Goal: Find specific page/section

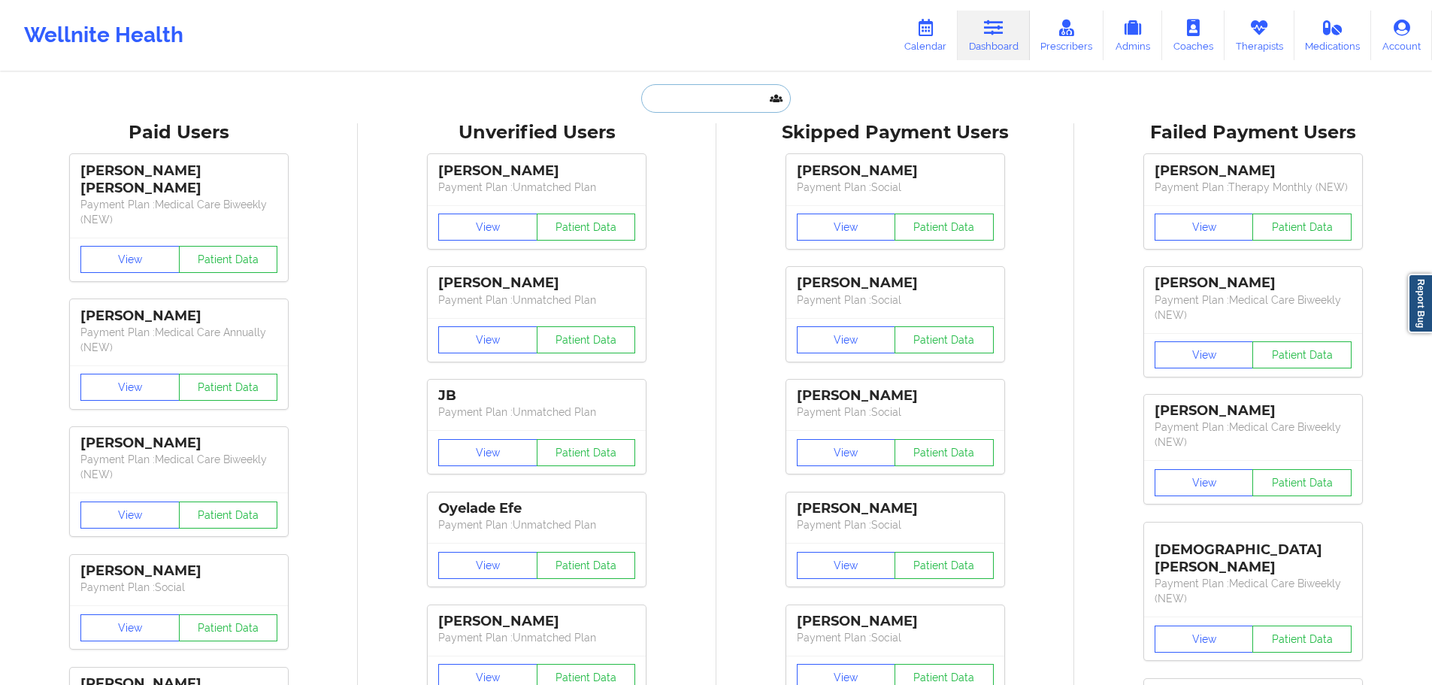
click at [682, 107] on input "text" at bounding box center [715, 98] width 149 height 29
paste input "[PERSON_NAME]"
type input "Tyrie"
paste input "[EMAIL_ADDRESS][DOMAIN_NAME]"
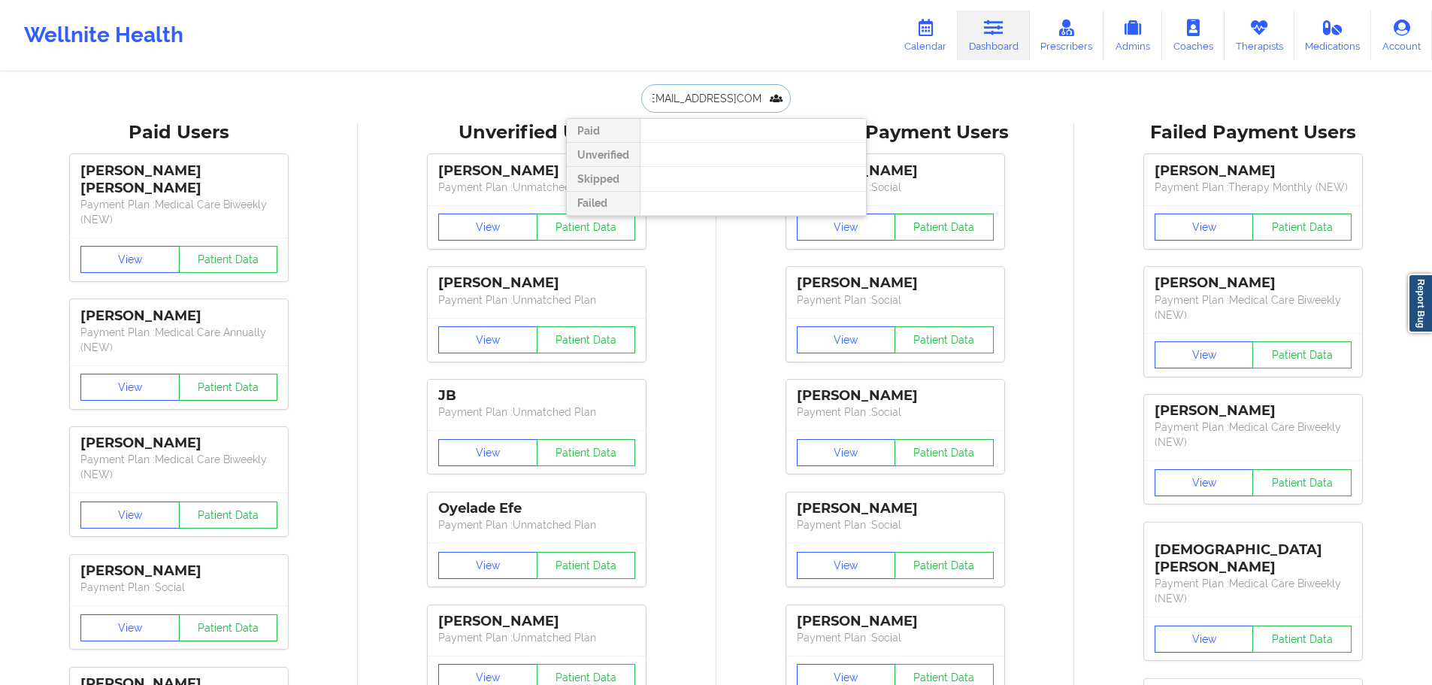
type input "[EMAIL_ADDRESS][DOMAIN_NAME]"
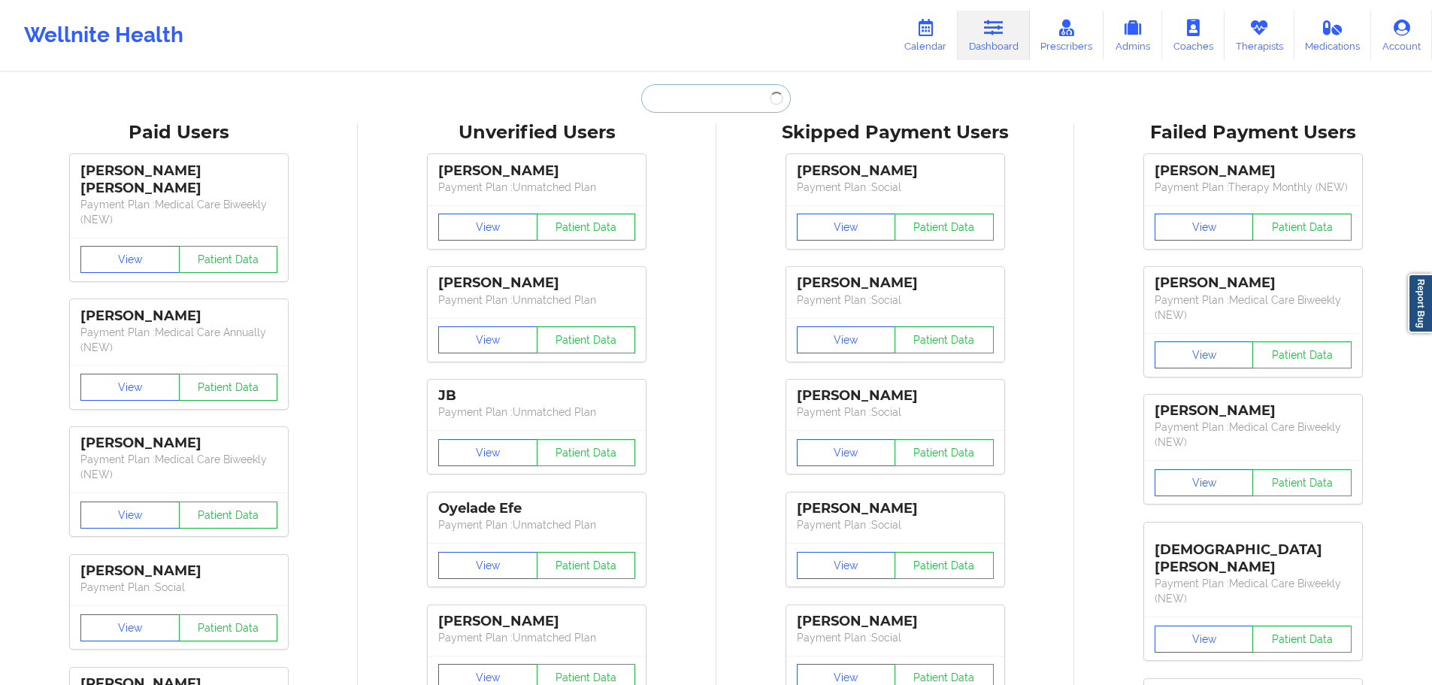
scroll to position [0, 0]
paste input "[EMAIL_ADDRESS][DOMAIN_NAME]"
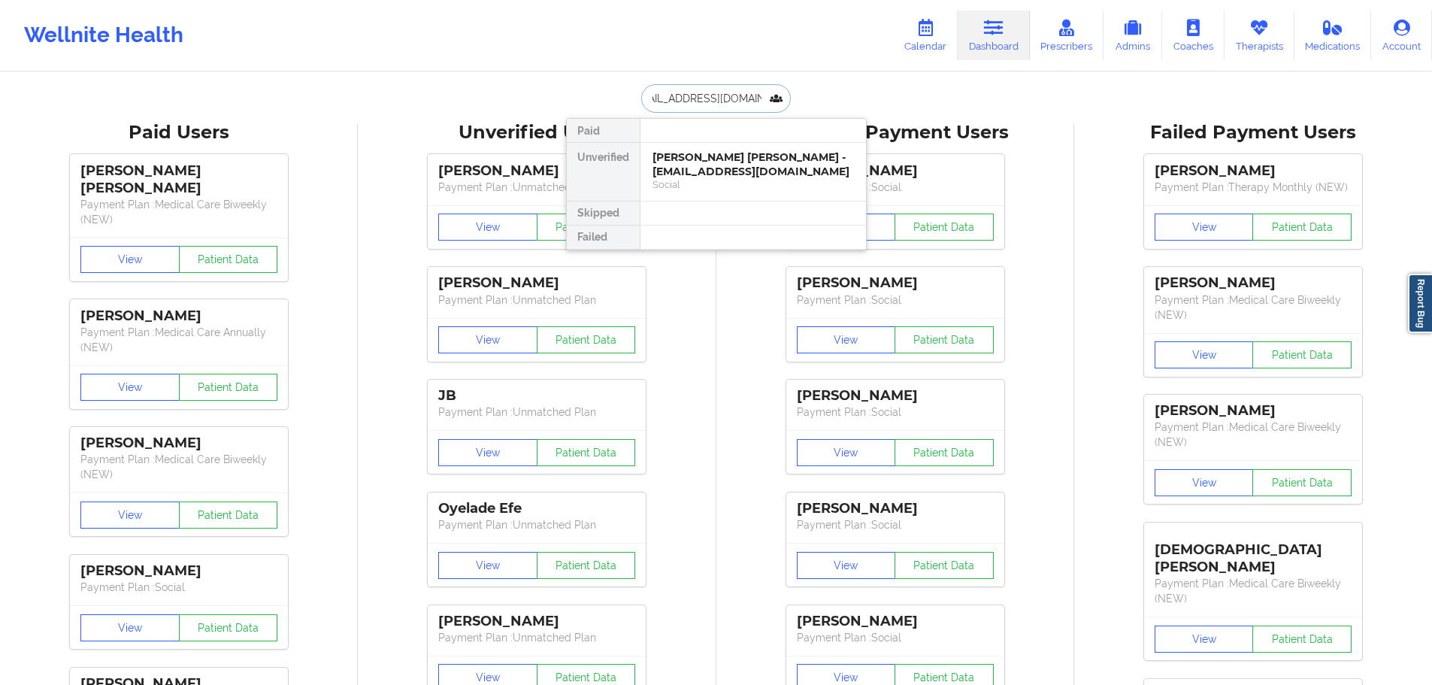
type input "[EMAIL_ADDRESS][DOMAIN_NAME]"
click at [753, 177] on div "[PERSON_NAME] [PERSON_NAME] - [EMAIL_ADDRESS][DOMAIN_NAME]" at bounding box center [752, 164] width 201 height 28
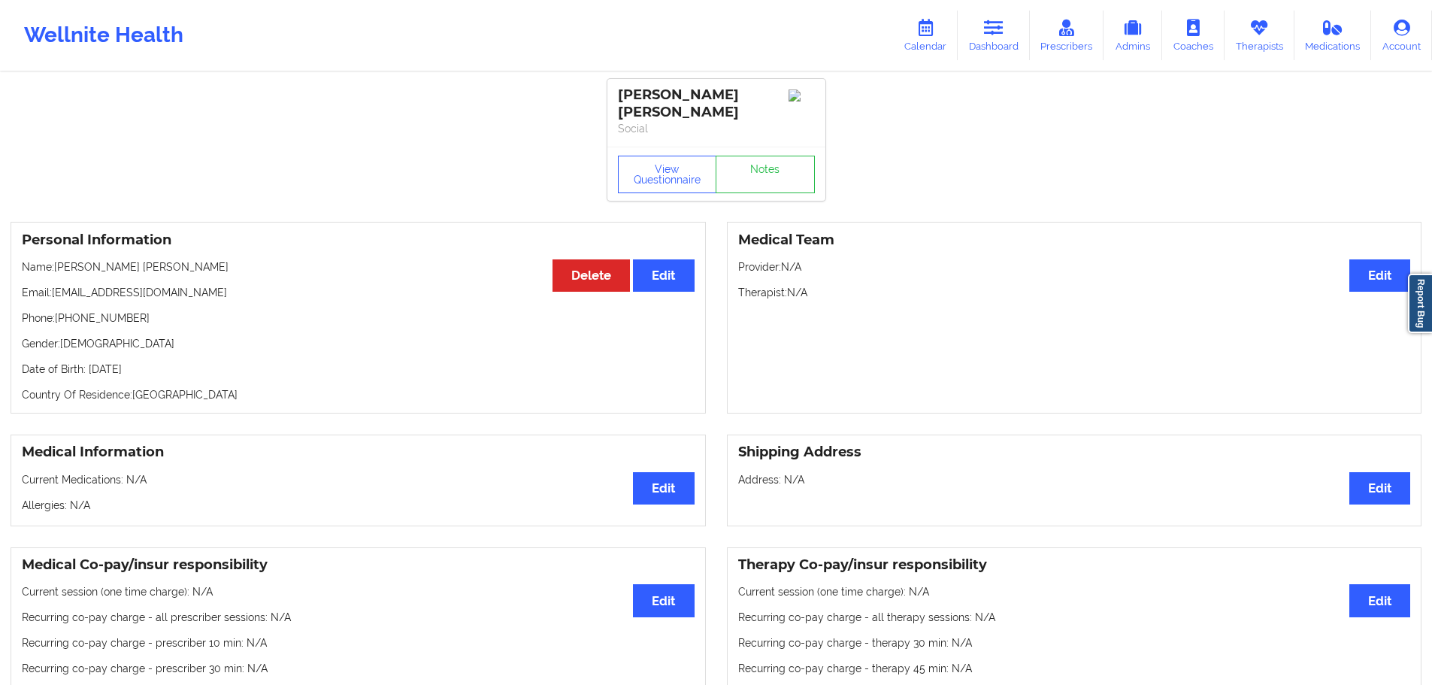
click at [167, 43] on div "Wellnite Health" at bounding box center [103, 35] width 207 height 60
drag, startPoint x: 121, startPoint y: 309, endPoint x: 67, endPoint y: 305, distance: 54.2
click at [67, 310] on p "Phone: [PHONE_NUMBER]" at bounding box center [358, 317] width 673 height 15
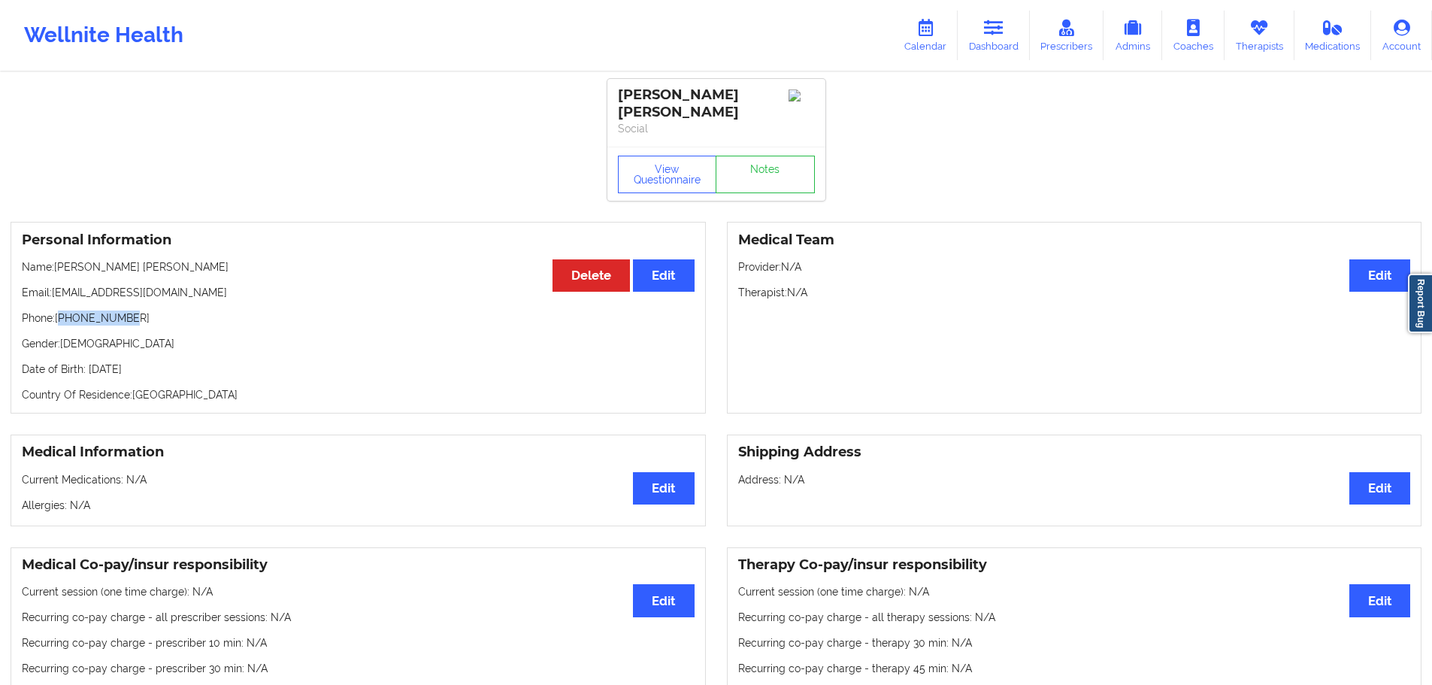
click at [99, 311] on p "Phone: [PHONE_NUMBER]" at bounding box center [358, 317] width 673 height 15
click at [101, 311] on p "Phone: [PHONE_NUMBER]" at bounding box center [358, 317] width 673 height 15
